Goal: Transaction & Acquisition: Purchase product/service

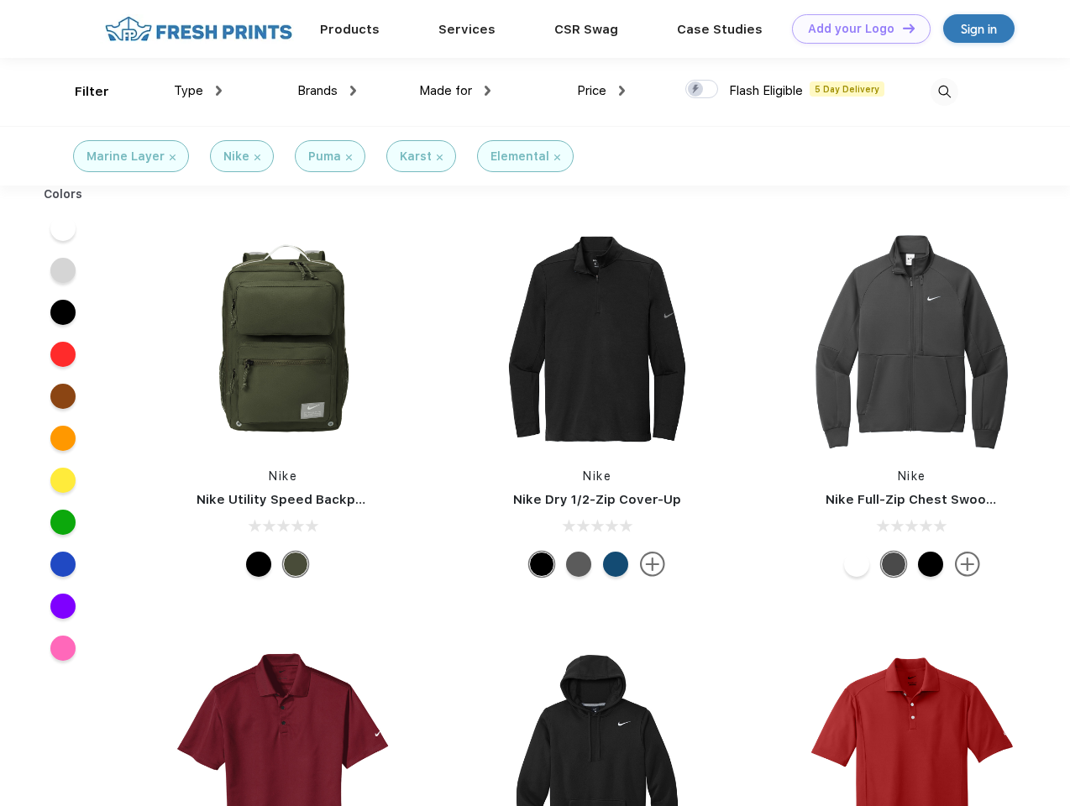
click at [855, 29] on link "Add your Logo Design Tool" at bounding box center [861, 28] width 139 height 29
click at [0, 0] on div "Design Tool" at bounding box center [0, 0] width 0 height 0
click at [901, 28] on link "Add your Logo Design Tool" at bounding box center [861, 28] width 139 height 29
click at [81, 92] on div "Filter" at bounding box center [92, 91] width 34 height 19
click at [198, 91] on span "Type" at bounding box center [188, 90] width 29 height 15
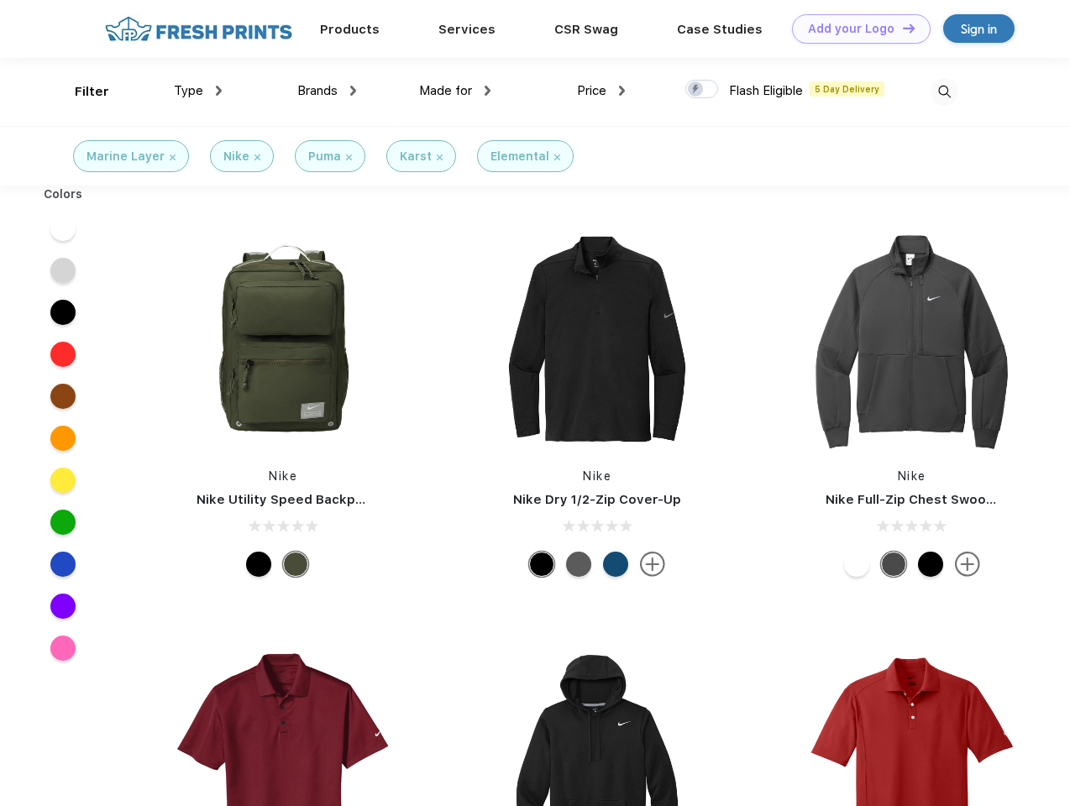
click at [327, 91] on span "Brands" at bounding box center [317, 90] width 40 height 15
click at [455, 91] on span "Made for" at bounding box center [445, 90] width 53 height 15
click at [602, 91] on span "Price" at bounding box center [591, 90] width 29 height 15
click at [702, 90] on div at bounding box center [702, 89] width 33 height 18
click at [696, 90] on input "checkbox" at bounding box center [691, 84] width 11 height 11
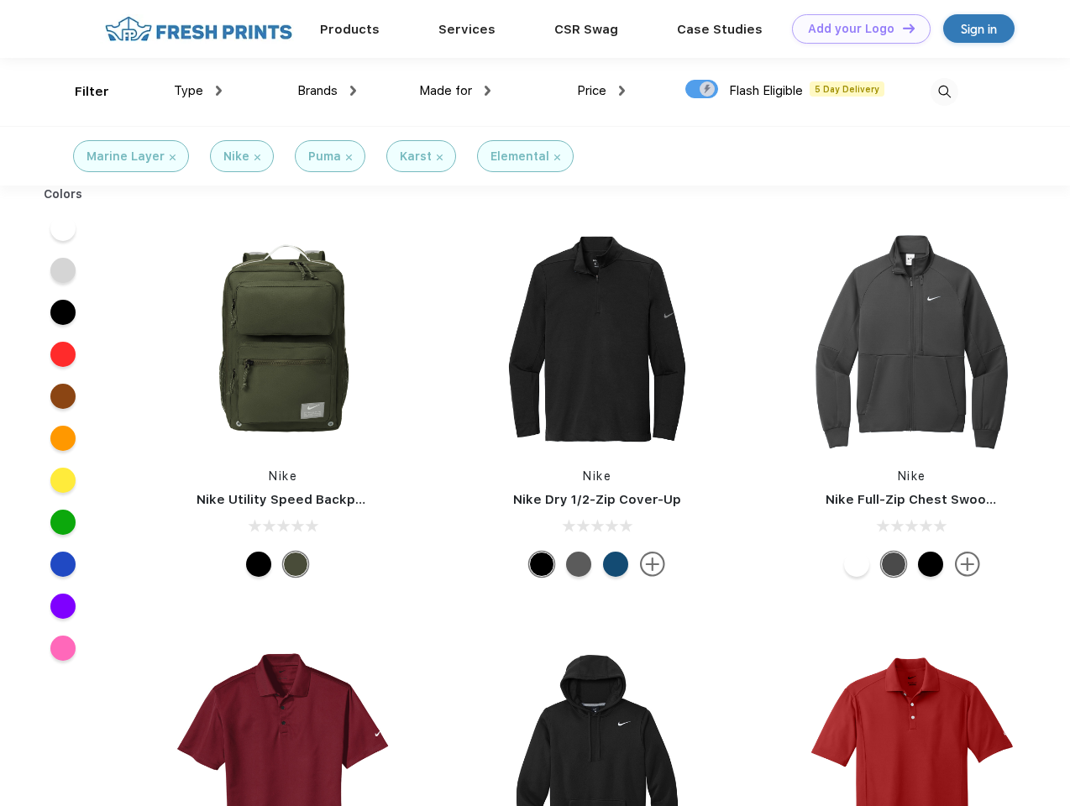
click at [944, 92] on img at bounding box center [945, 92] width 28 height 28
